Goal: Transaction & Acquisition: Purchase product/service

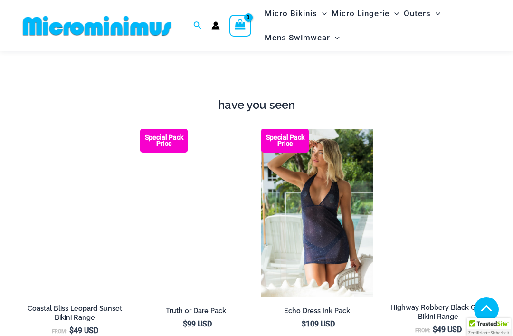
scroll to position [622, 0]
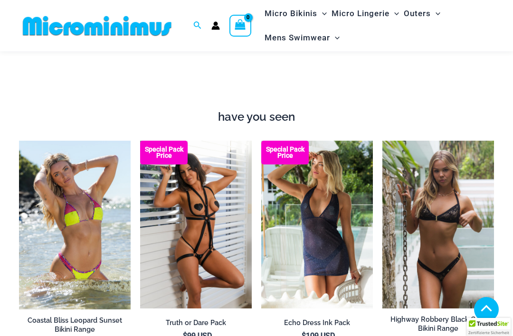
click at [200, 24] on icon "Search icon link" at bounding box center [197, 25] width 8 height 9
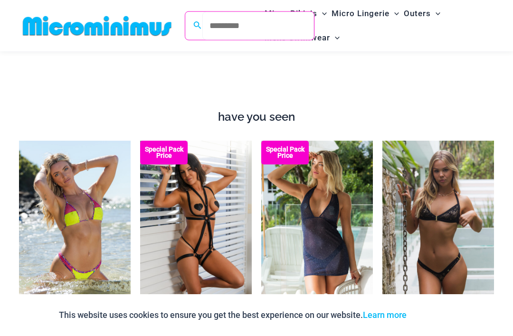
click at [252, 27] on input "Search for: Search" at bounding box center [258, 26] width 112 height 28
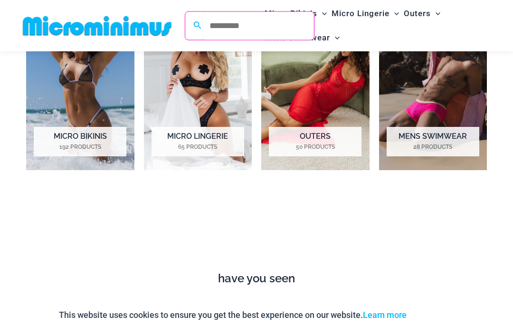
scroll to position [460, 0]
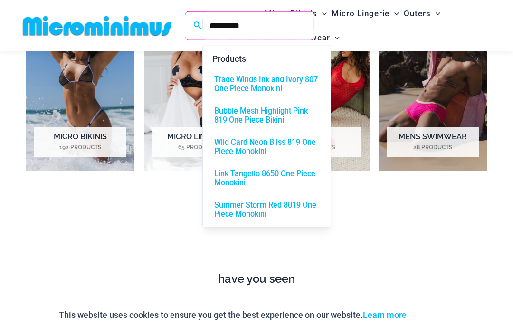
type input "*********"
click button "Search" at bounding box center [0, 0] width 0 height 0
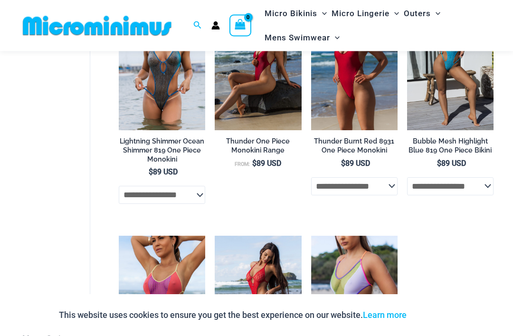
scroll to position [1050, 0]
click at [311, 0] on img at bounding box center [311, 0] width 0 height 0
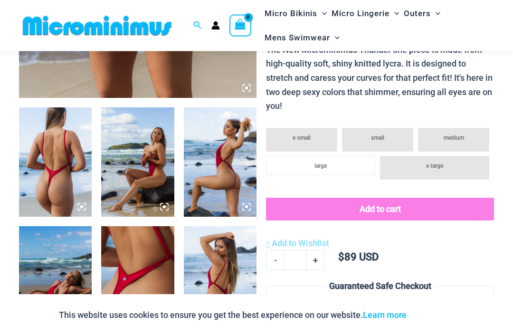
scroll to position [340, 0]
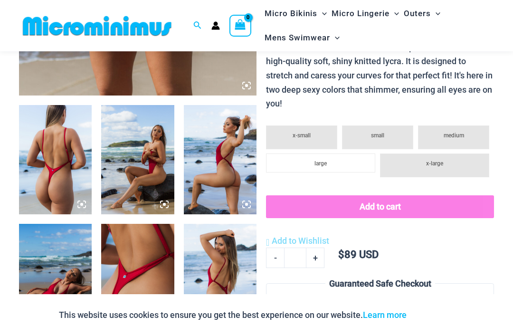
click at [455, 132] on span "medium" at bounding box center [453, 135] width 20 height 7
click at [453, 132] on span "medium" at bounding box center [453, 135] width 20 height 7
click at [456, 132] on span "medium" at bounding box center [453, 135] width 20 height 7
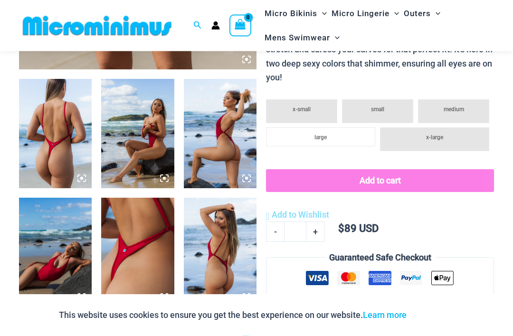
scroll to position [367, 0]
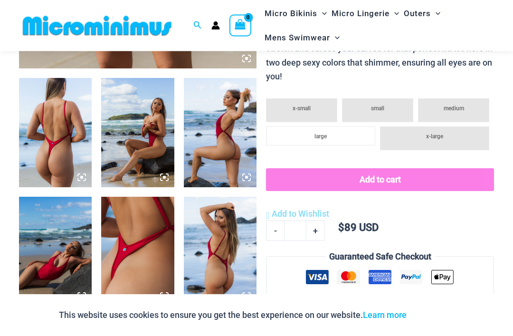
click at [456, 105] on span "medium" at bounding box center [453, 108] width 20 height 7
click at [465, 98] on li "medium" at bounding box center [453, 110] width 71 height 24
click at [464, 99] on li "medium" at bounding box center [453, 110] width 71 height 24
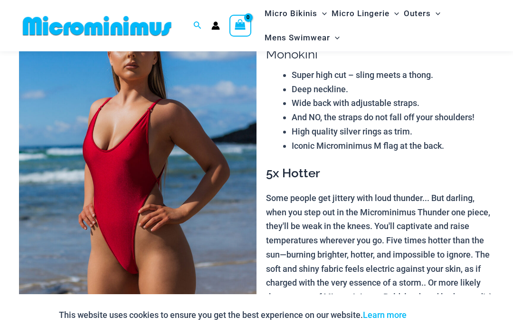
scroll to position [0, 0]
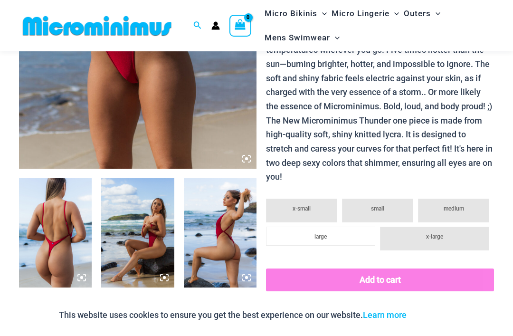
scroll to position [316, 0]
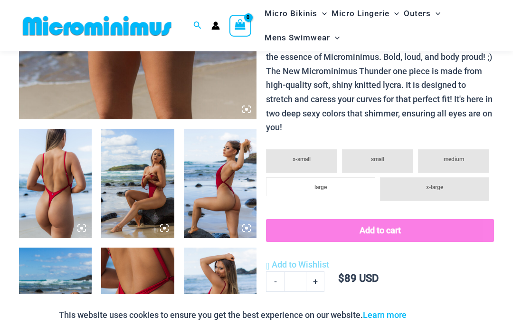
click at [473, 151] on li "medium" at bounding box center [453, 161] width 71 height 24
click at [464, 153] on li "medium" at bounding box center [453, 161] width 71 height 24
click at [438, 186] on li "x-large" at bounding box center [434, 189] width 109 height 24
click at [339, 184] on li "large" at bounding box center [320, 186] width 109 height 19
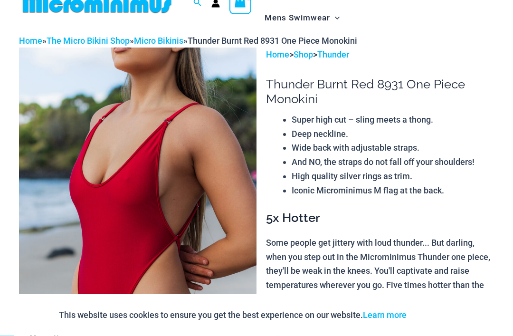
scroll to position [0, 0]
